Goal: Browse casually: Explore the website without a specific task or goal

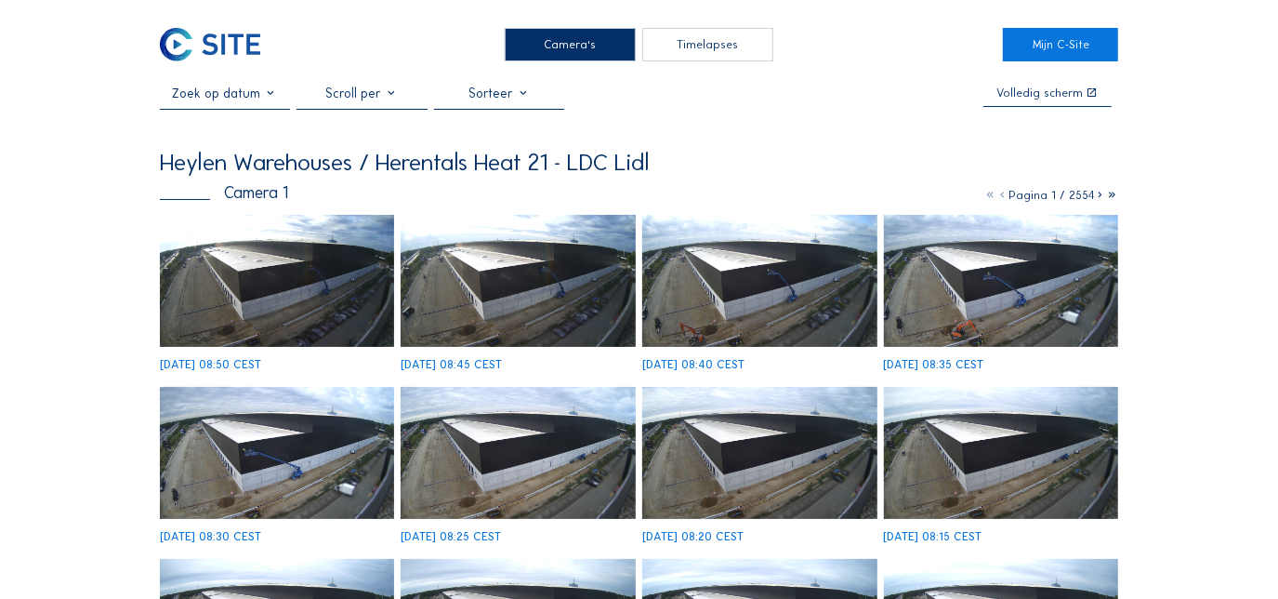
click at [271, 284] on img at bounding box center [277, 281] width 234 height 132
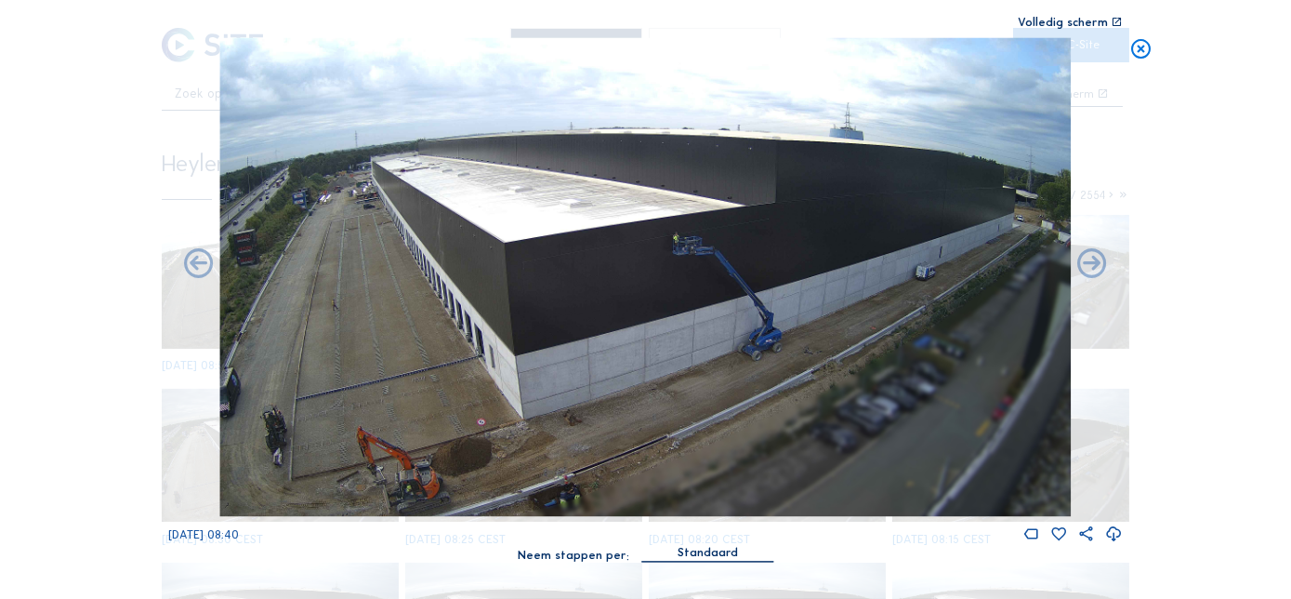
click at [1142, 46] on icon at bounding box center [1140, 50] width 23 height 24
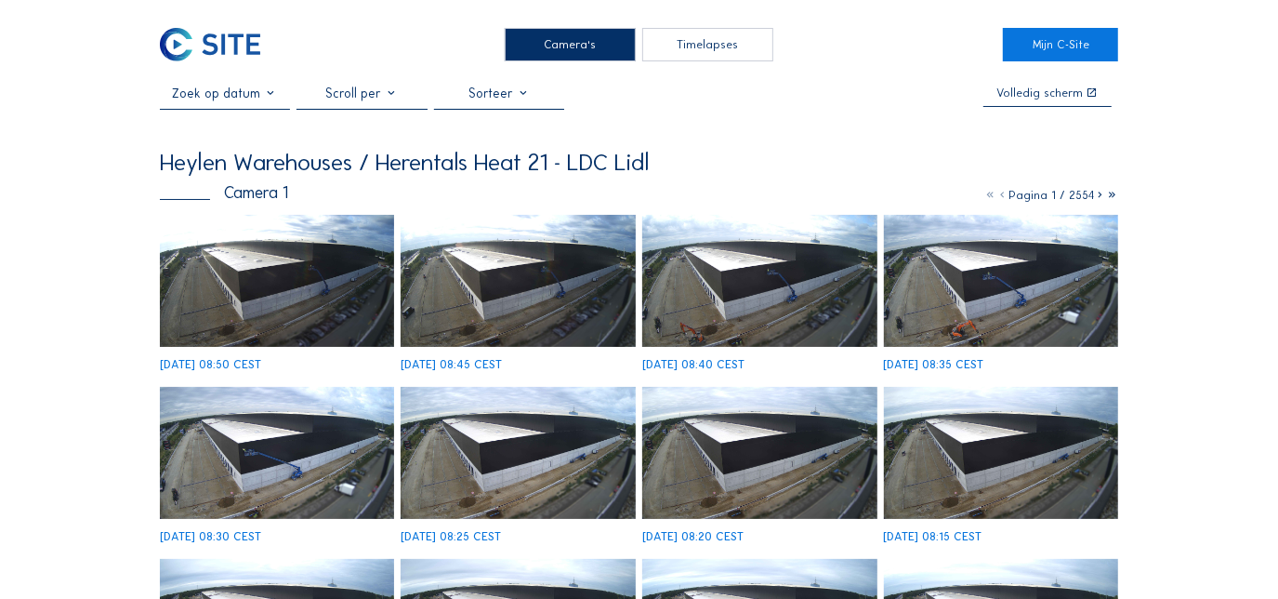
click at [587, 44] on div "Camera's" at bounding box center [570, 44] width 130 height 33
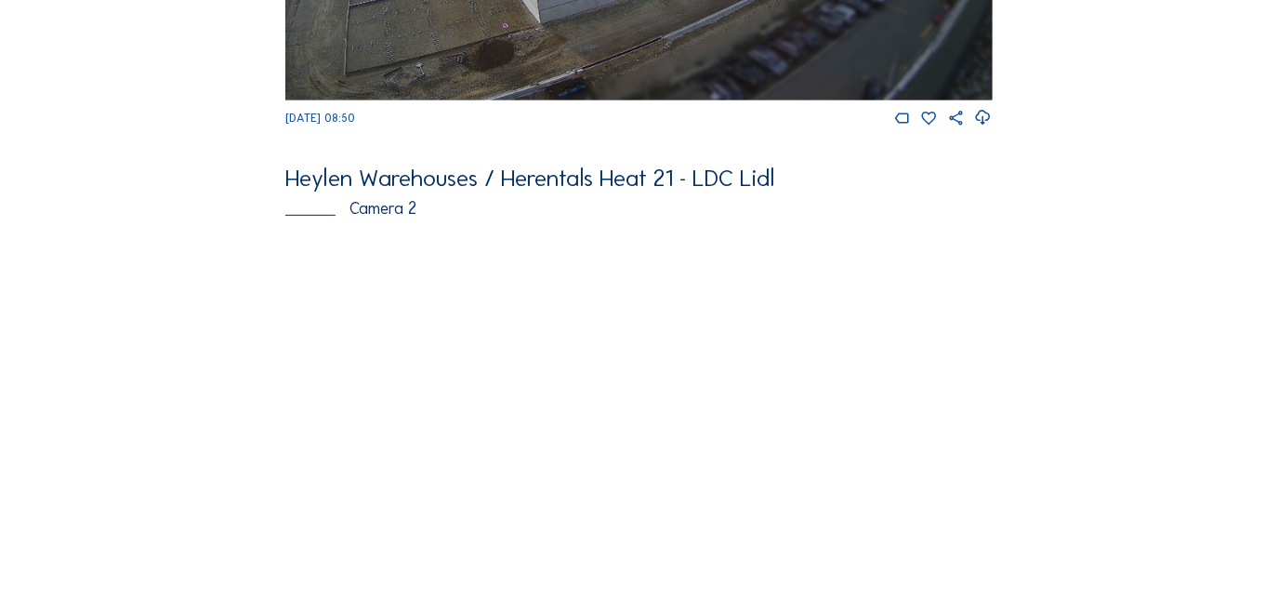
scroll to position [507, 0]
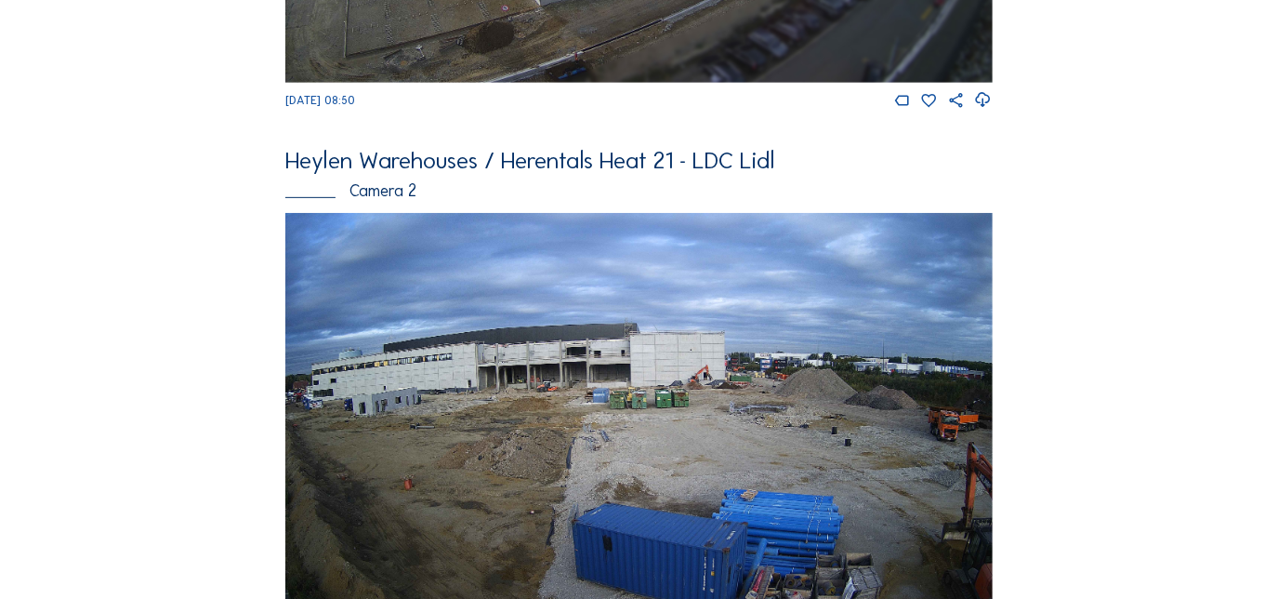
click at [602, 394] on img at bounding box center [638, 412] width 706 height 398
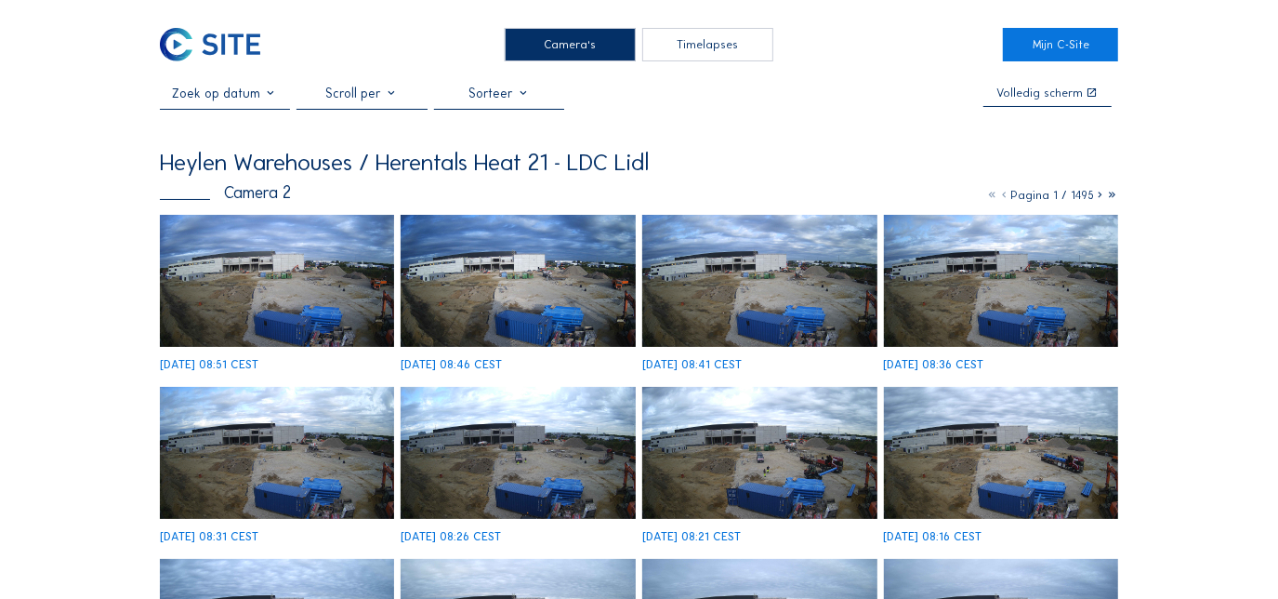
click at [201, 273] on img at bounding box center [277, 281] width 234 height 132
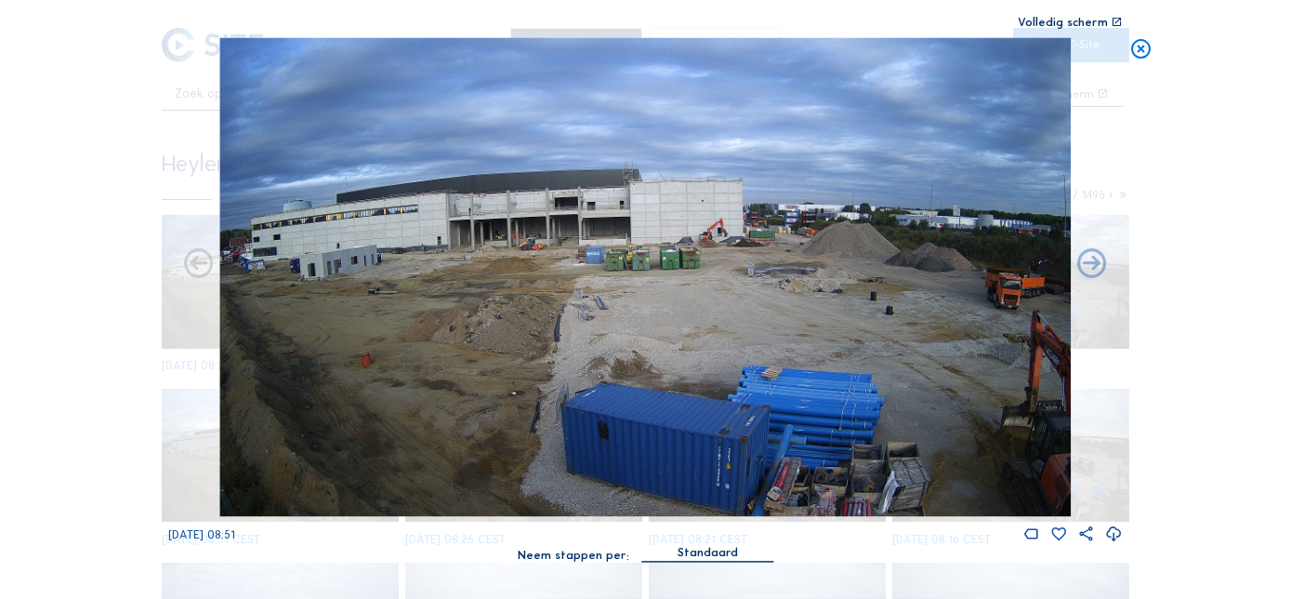
click at [1146, 46] on icon at bounding box center [1140, 50] width 23 height 24
